Goal: Check status: Check status

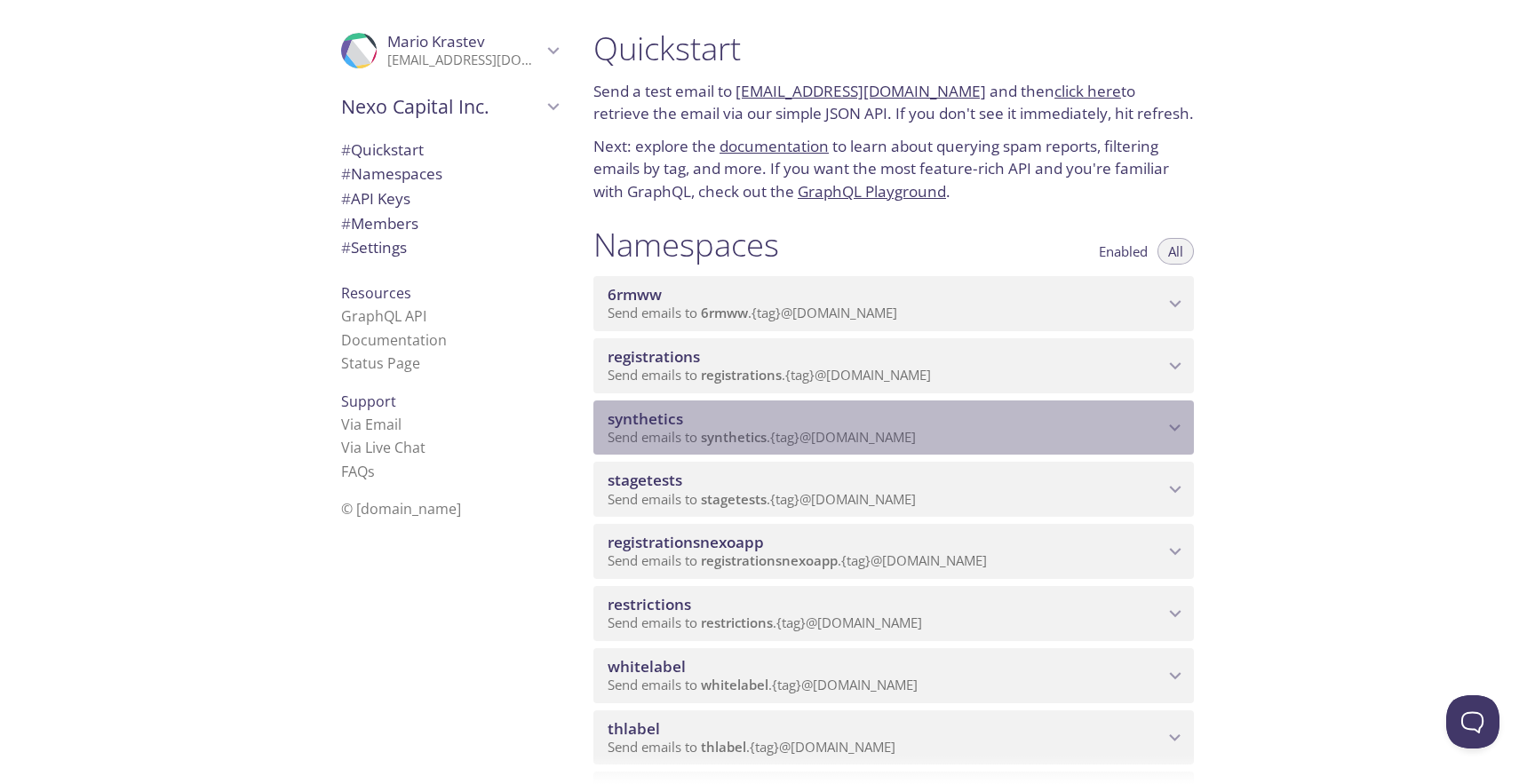
click at [870, 431] on span "Send emails to synthetics . {tag} @[DOMAIN_NAME]" at bounding box center [761, 437] width 308 height 18
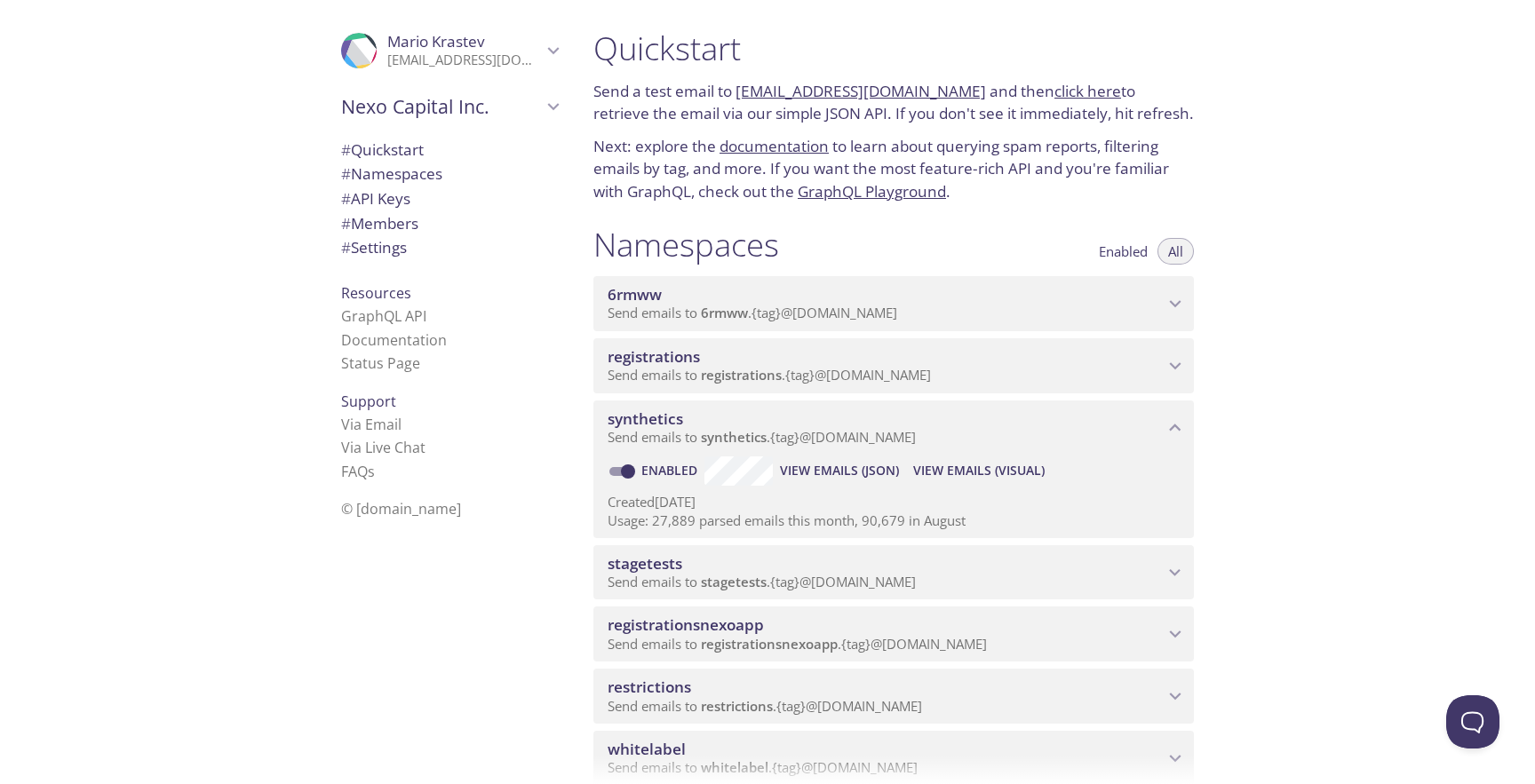
click at [967, 476] on span "View Emails (Visual)" at bounding box center [978, 471] width 131 height 21
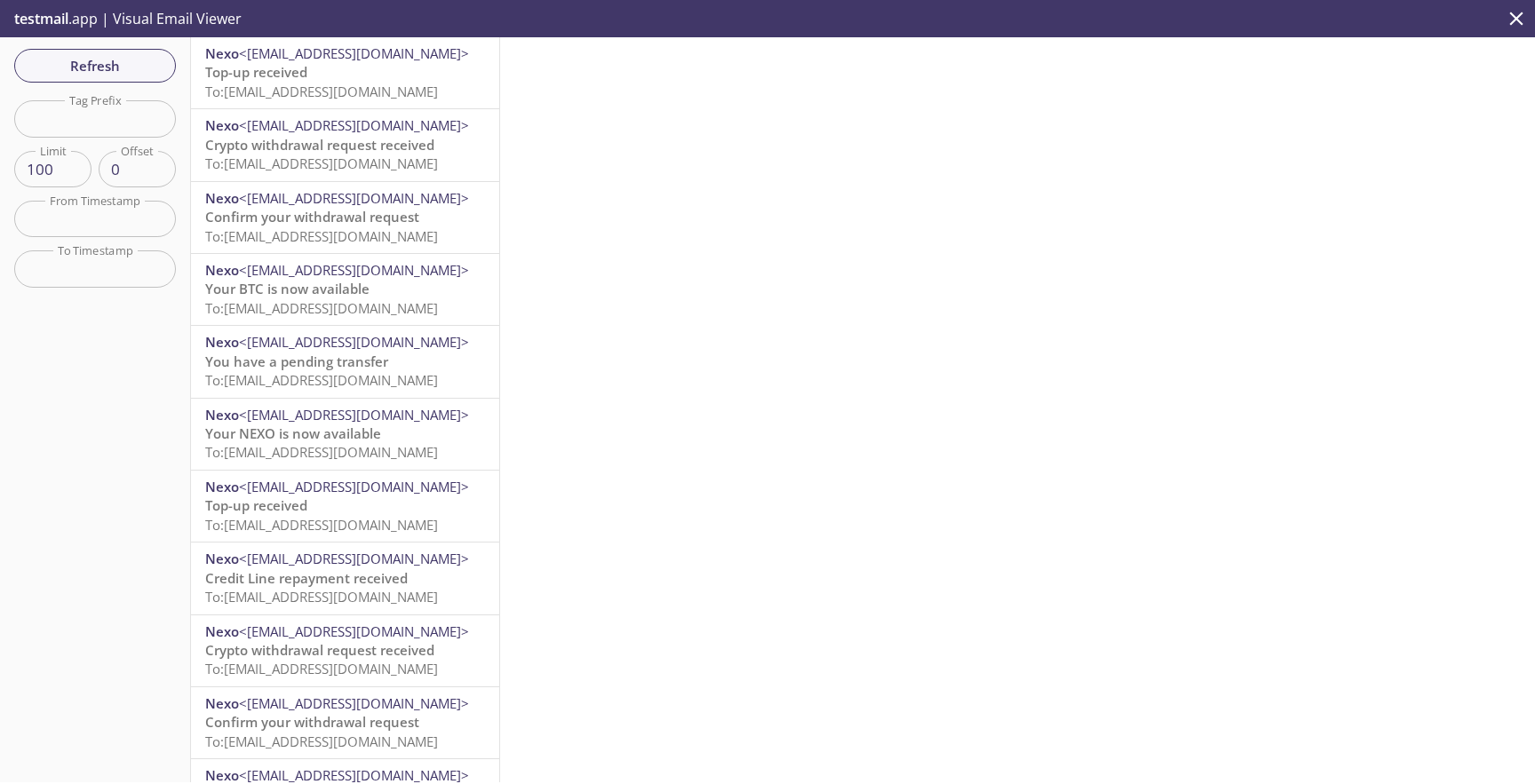
click at [145, 120] on input "text" at bounding box center [95, 118] width 162 height 37
paste input "webnexofriends"
type input "webnexofriends"
click at [137, 69] on span "Refresh" at bounding box center [95, 66] width 133 height 23
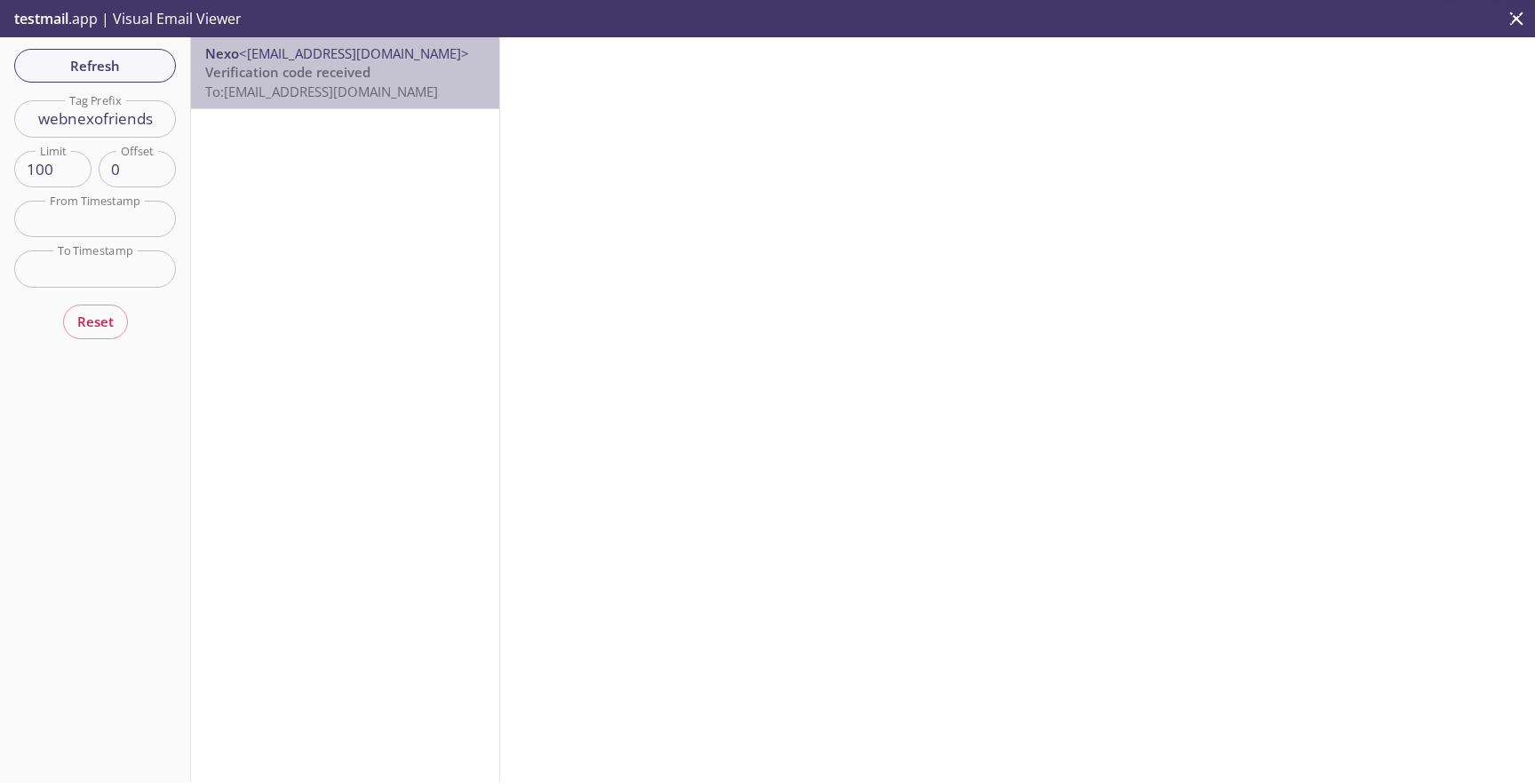
click at [279, 95] on span "To: [EMAIL_ADDRESS][DOMAIN_NAME]" at bounding box center [321, 92] width 233 height 18
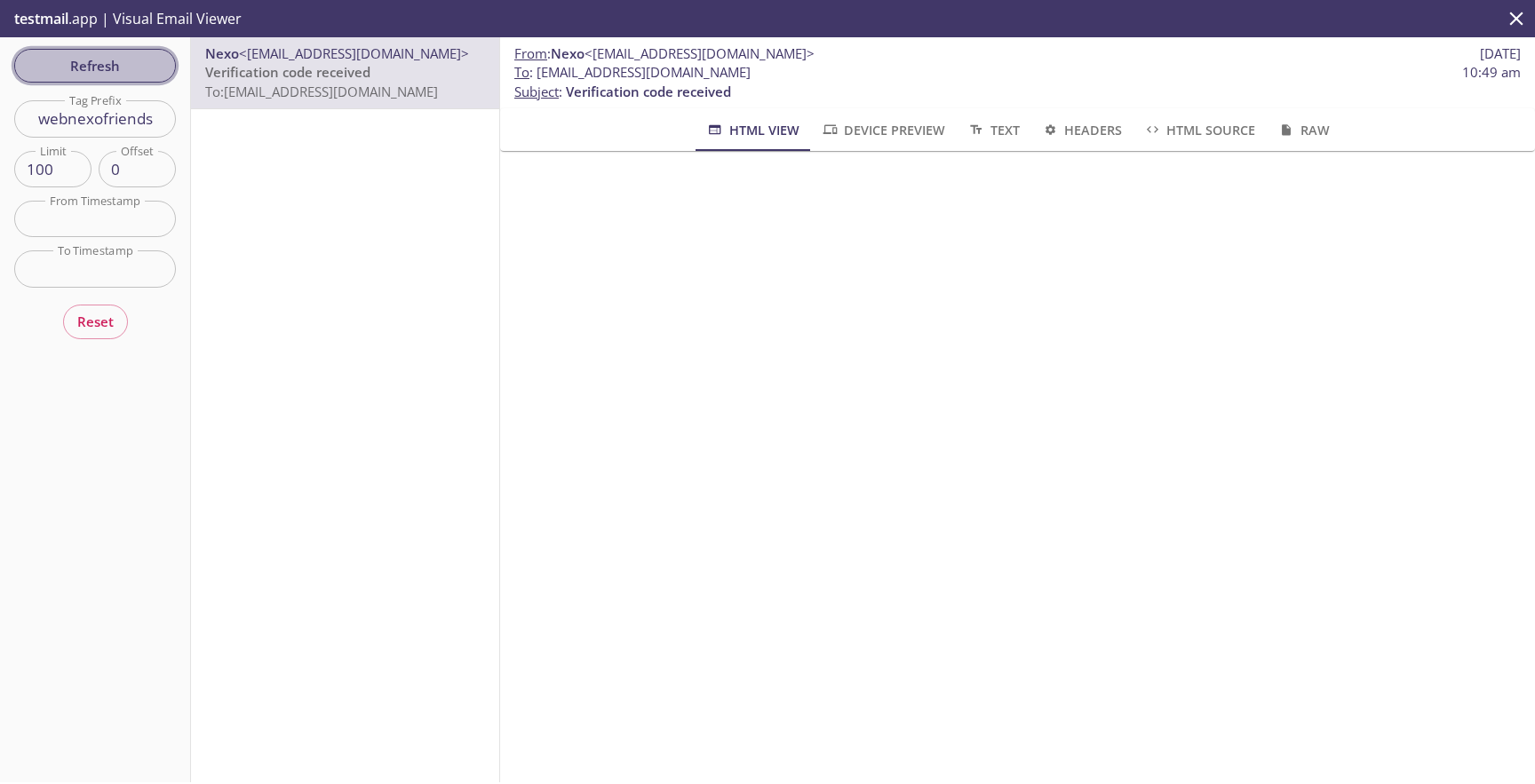
click at [132, 50] on button "Refresh" at bounding box center [95, 66] width 162 height 34
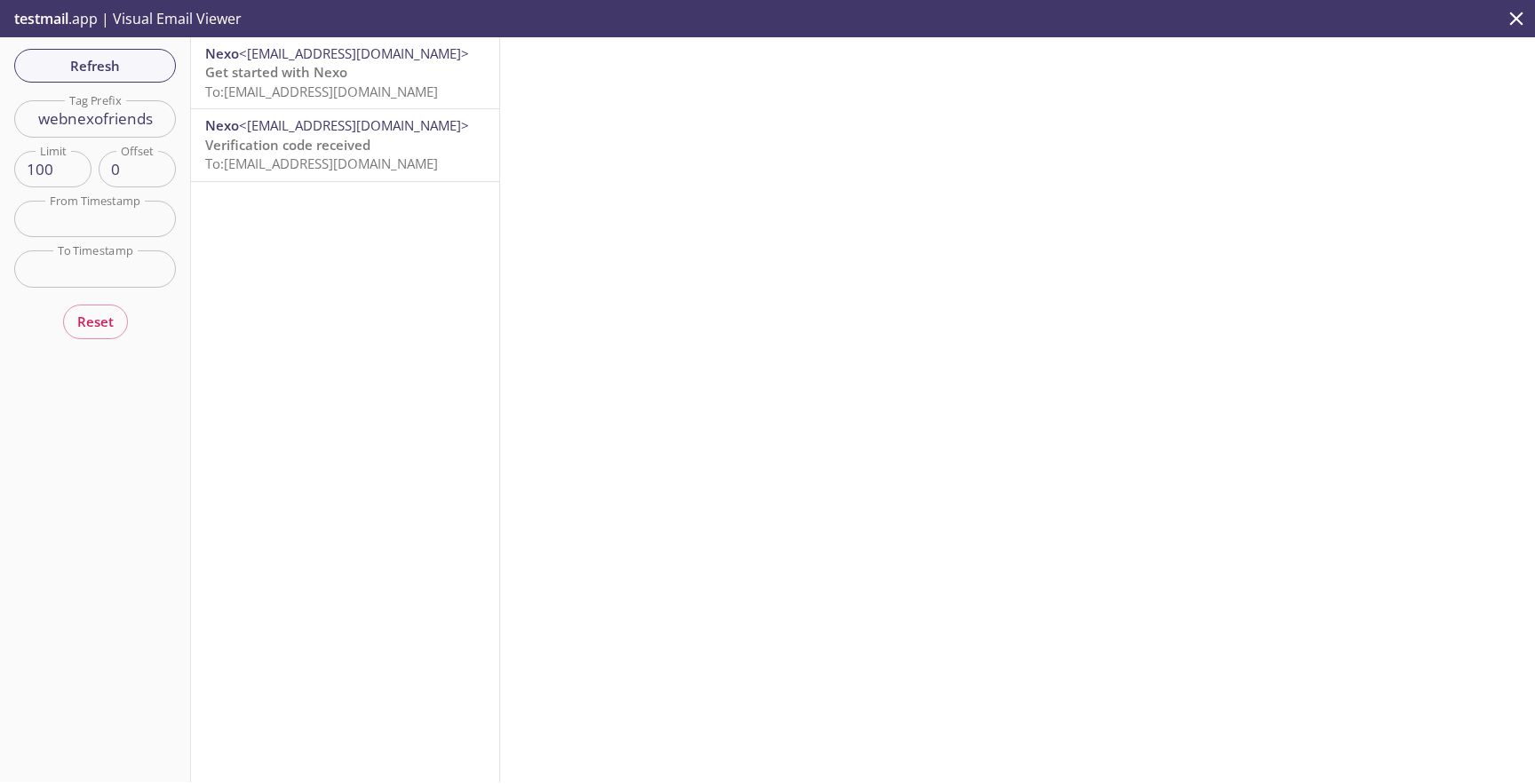
click at [834, 85] on div at bounding box center [1017, 409] width 1035 height 745
click at [460, 76] on p "Get started with Nexo To: [EMAIL_ADDRESS][DOMAIN_NAME]" at bounding box center [345, 82] width 280 height 38
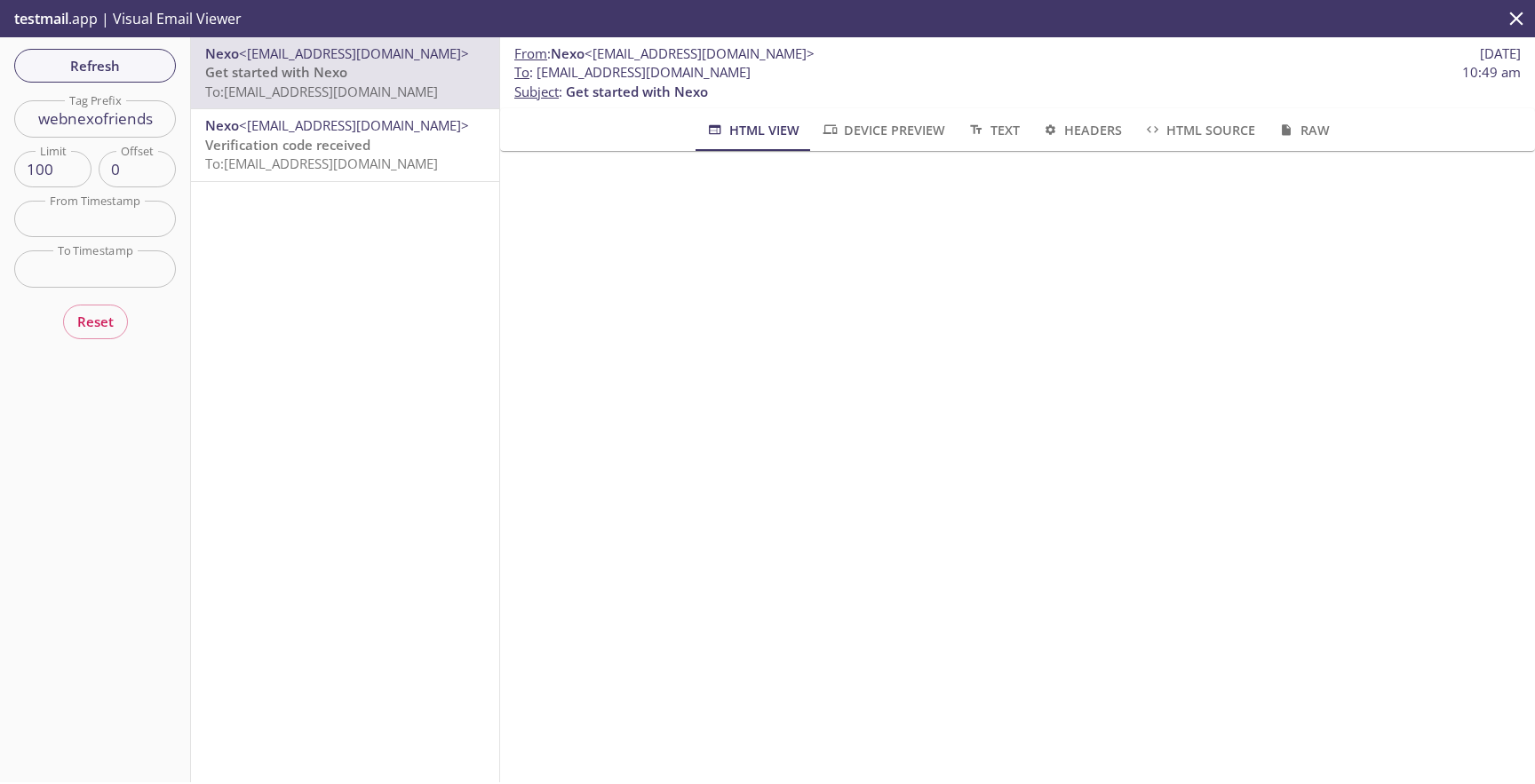
drag, startPoint x: 813, startPoint y: 72, endPoint x: 535, endPoint y: 69, distance: 278.0
click at [535, 69] on span "To : [EMAIL_ADDRESS][DOMAIN_NAME] 10:49 am" at bounding box center [1017, 72] width 1007 height 19
copy span "[EMAIL_ADDRESS][DOMAIN_NAME]"
click at [64, 77] on span "Refresh" at bounding box center [95, 66] width 133 height 23
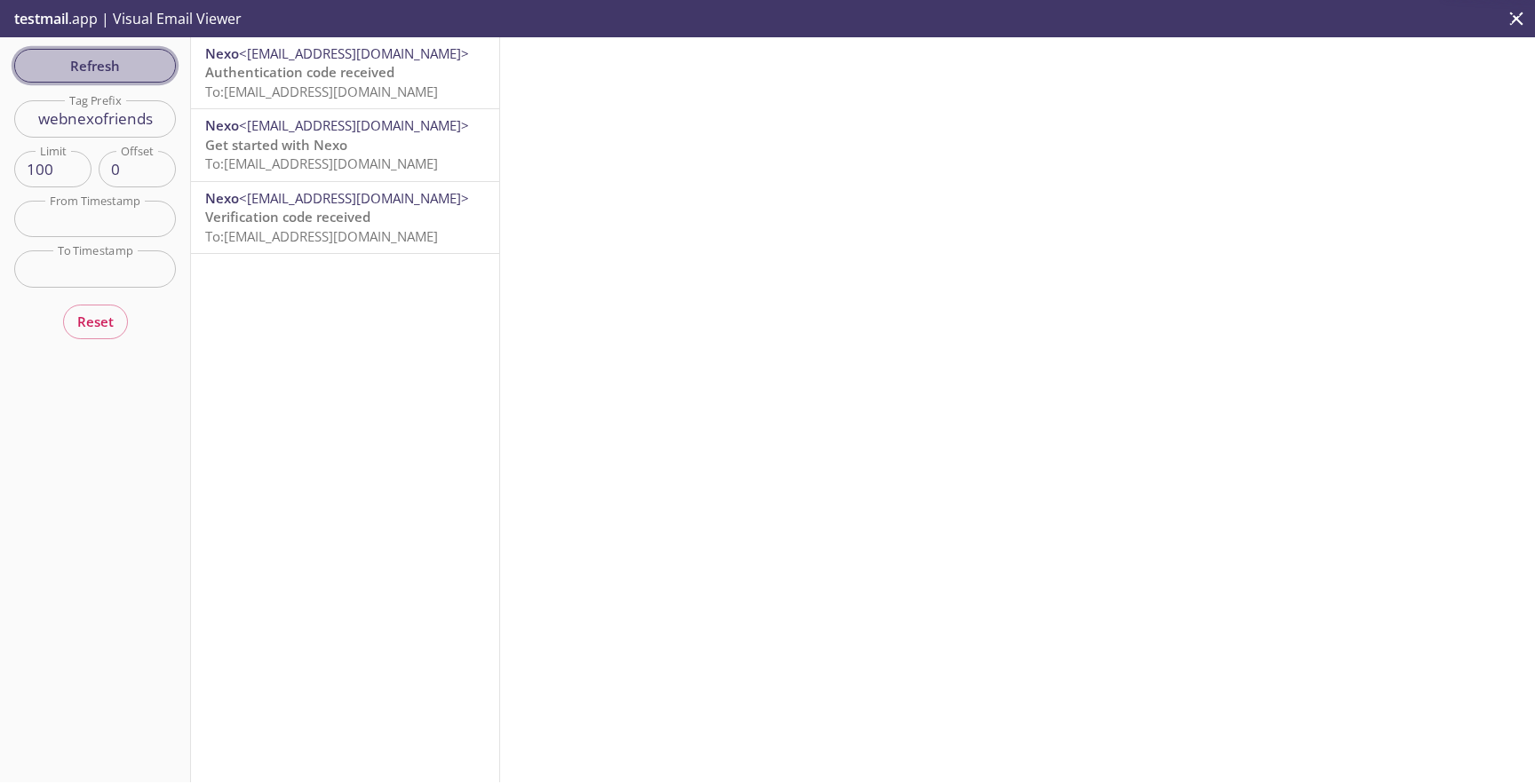
click at [72, 69] on span "Refresh" at bounding box center [95, 66] width 133 height 23
click at [99, 71] on span "Refresh" at bounding box center [95, 66] width 133 height 23
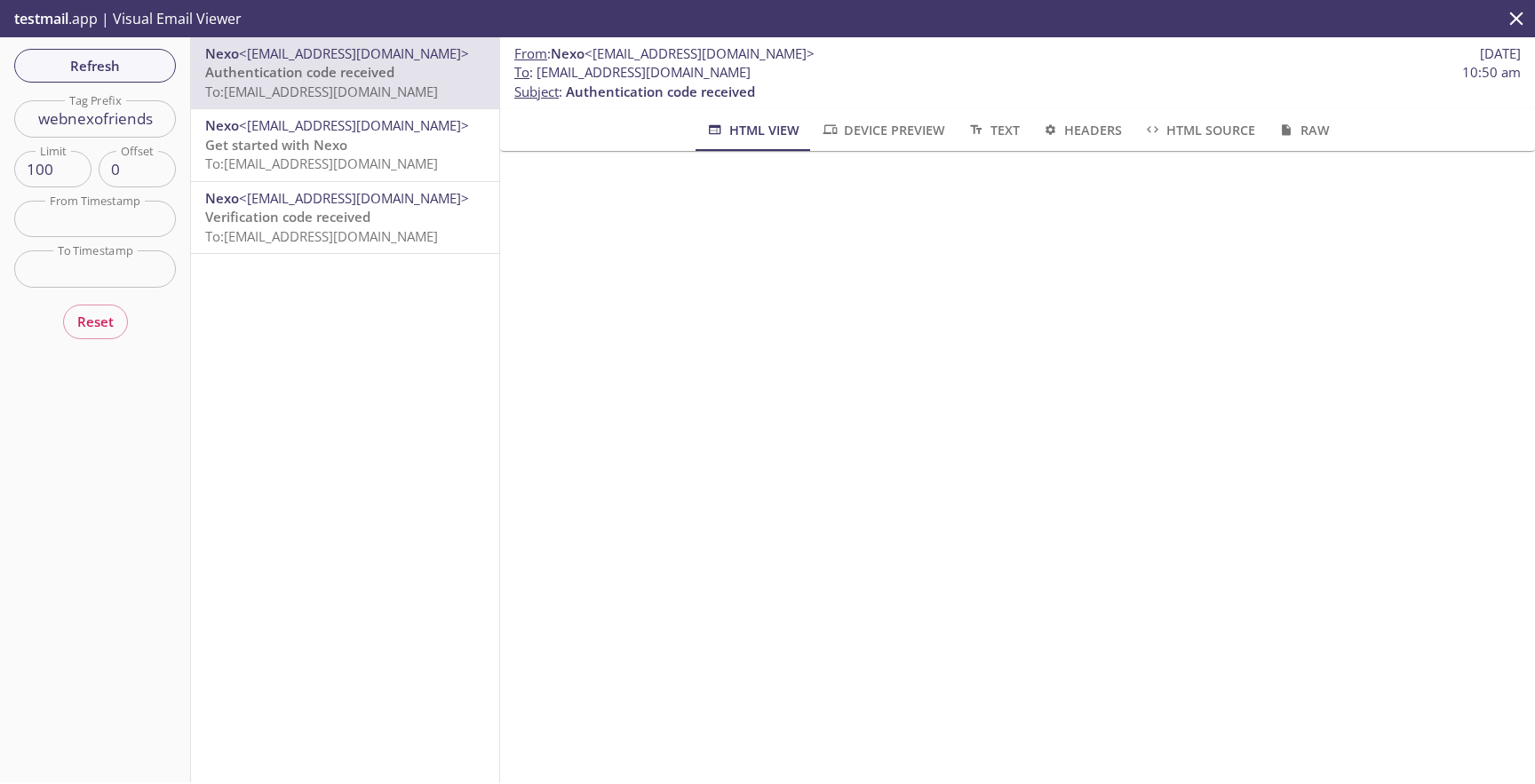
drag, startPoint x: 839, startPoint y: 77, endPoint x: 535, endPoint y: 73, distance: 304.0
click at [535, 73] on span "To : [EMAIL_ADDRESS][DOMAIN_NAME] 10:50 am" at bounding box center [1017, 72] width 1007 height 19
copy span "[EMAIL_ADDRESS][DOMAIN_NAME]"
